Goal: Check status: Check status

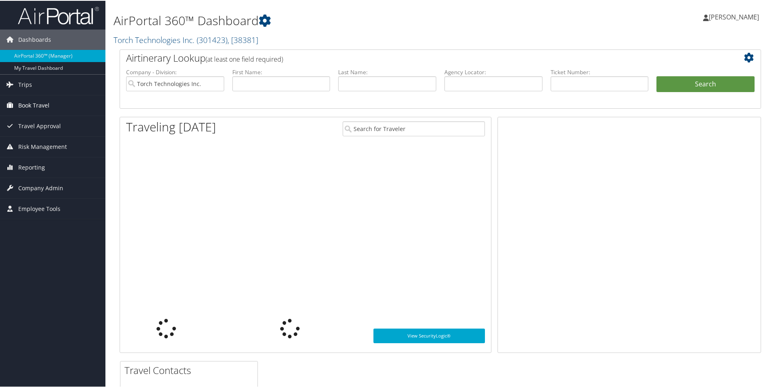
click at [41, 104] on span "Book Travel" at bounding box center [33, 104] width 31 height 20
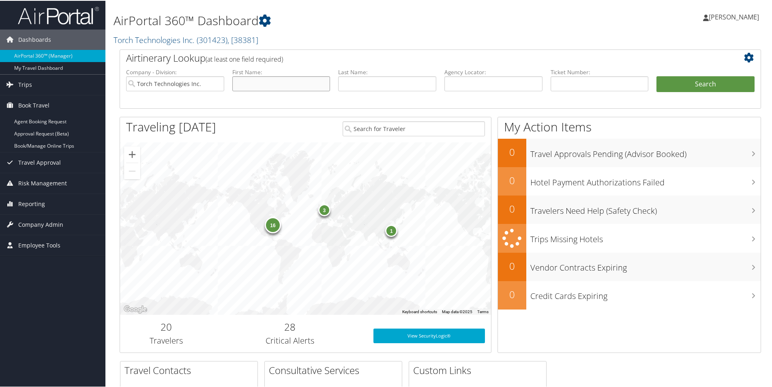
click at [297, 80] on input "text" at bounding box center [281, 82] width 98 height 15
type input "[PERSON_NAME]"
type input "napoleon"
click at [680, 81] on button "Search" at bounding box center [705, 83] width 98 height 16
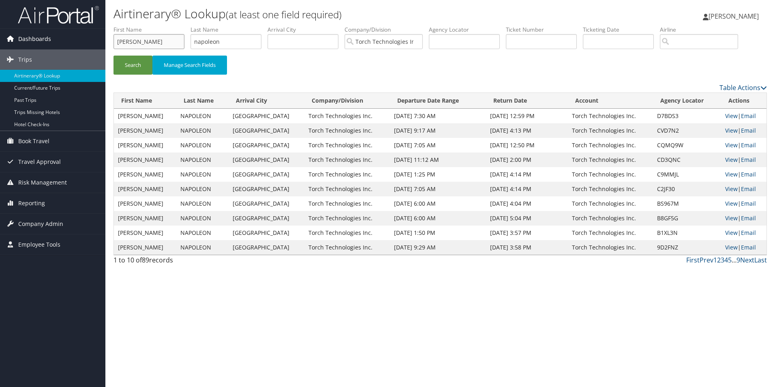
drag, startPoint x: 140, startPoint y: 46, endPoint x: 52, endPoint y: 47, distance: 87.9
click at [52, 47] on div "Dashboards AirPortal 360™ (Manager) My Travel Dashboard Trips Airtinerary® Look…" at bounding box center [387, 193] width 775 height 387
drag, startPoint x: 238, startPoint y: 40, endPoint x: 143, endPoint y: 45, distance: 95.0
click at [144, 26] on ul "First Name Last Name [PERSON_NAME] Departure City Arrival City Company/Division…" at bounding box center [439, 26] width 653 height 0
click at [131, 42] on input "text" at bounding box center [148, 41] width 71 height 15
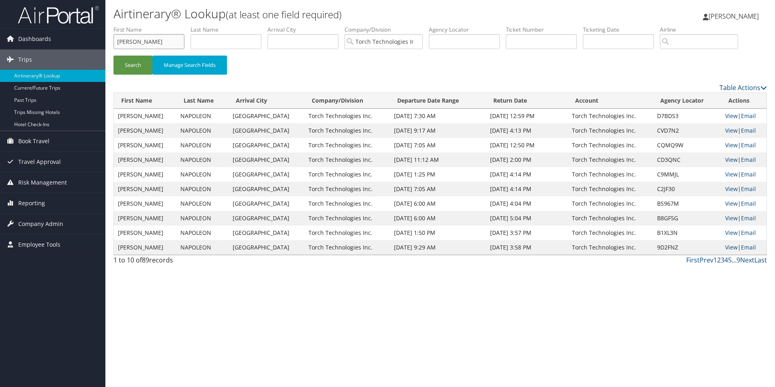
type input "[PERSON_NAME]"
type input "Botsolis"
click at [137, 69] on button "Search" at bounding box center [132, 65] width 39 height 19
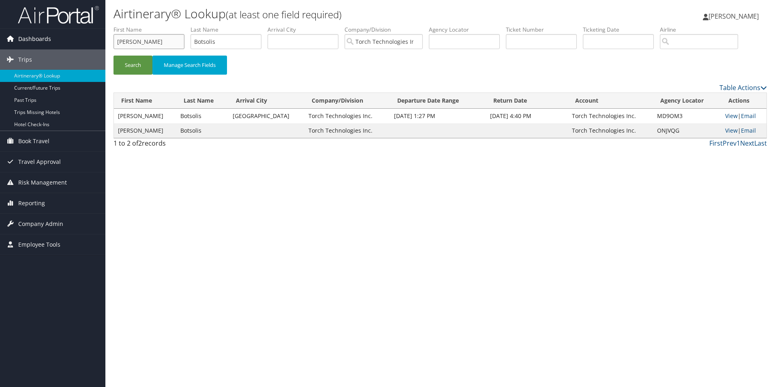
drag, startPoint x: 159, startPoint y: 42, endPoint x: 72, endPoint y: 43, distance: 87.5
click at [72, 43] on div "Dashboards AirPortal 360™ (Manager) My Travel Dashboard Trips Airtinerary® Look…" at bounding box center [387, 193] width 775 height 387
drag, startPoint x: 229, startPoint y: 40, endPoint x: 137, endPoint y: 41, distance: 91.6
click at [137, 26] on ul "First Name Last Name [PERSON_NAME] Departure City Arrival City Company/Division…" at bounding box center [439, 26] width 653 height 0
click at [137, 41] on input "text" at bounding box center [148, 41] width 71 height 15
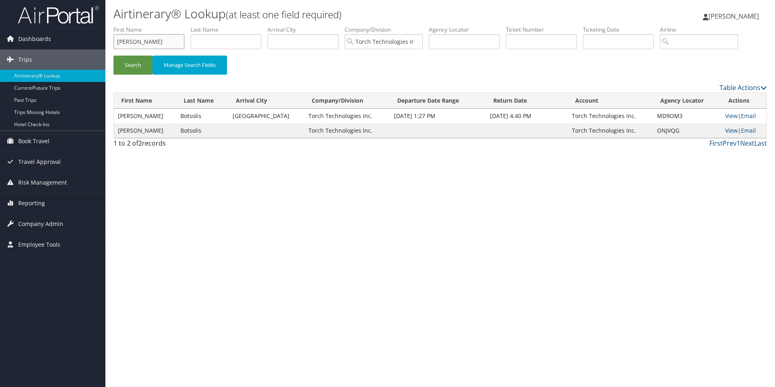
type input "[PERSON_NAME]"
click at [133, 68] on button "Search" at bounding box center [132, 65] width 39 height 19
